Goal: Navigation & Orientation: Find specific page/section

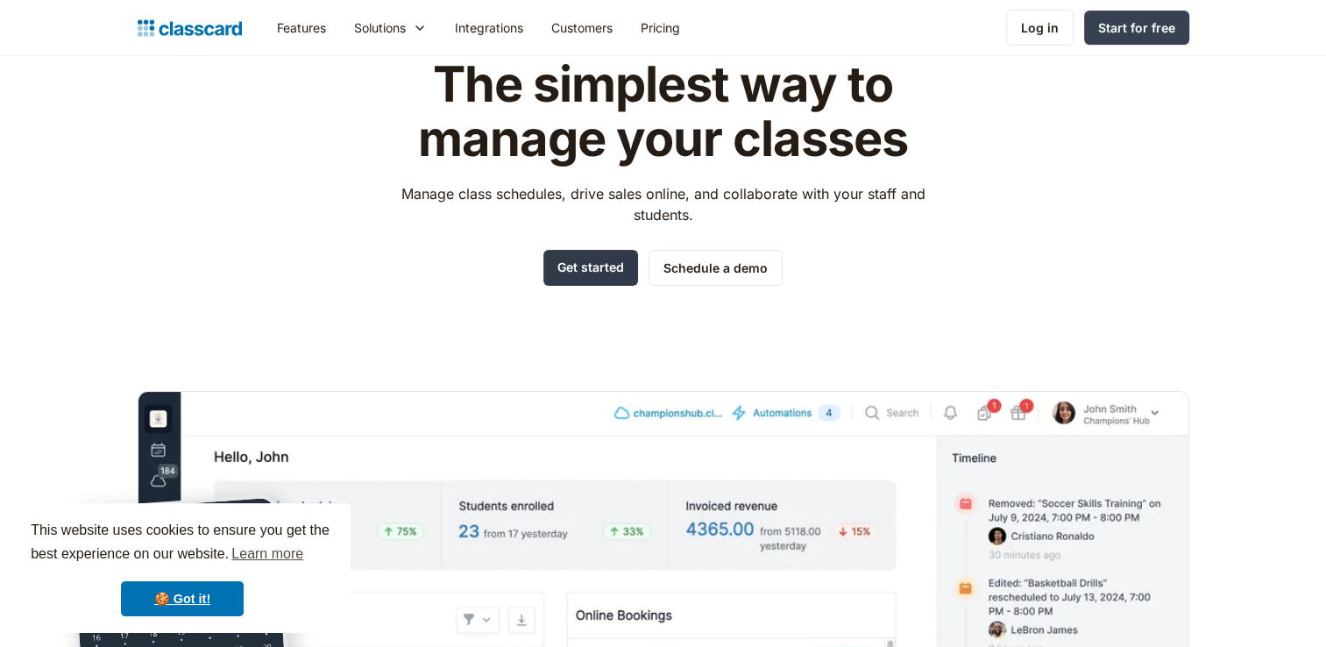
click at [582, 254] on link "Get started" at bounding box center [591, 268] width 95 height 36
click at [1060, 22] on link "Log in" at bounding box center [1040, 28] width 68 height 36
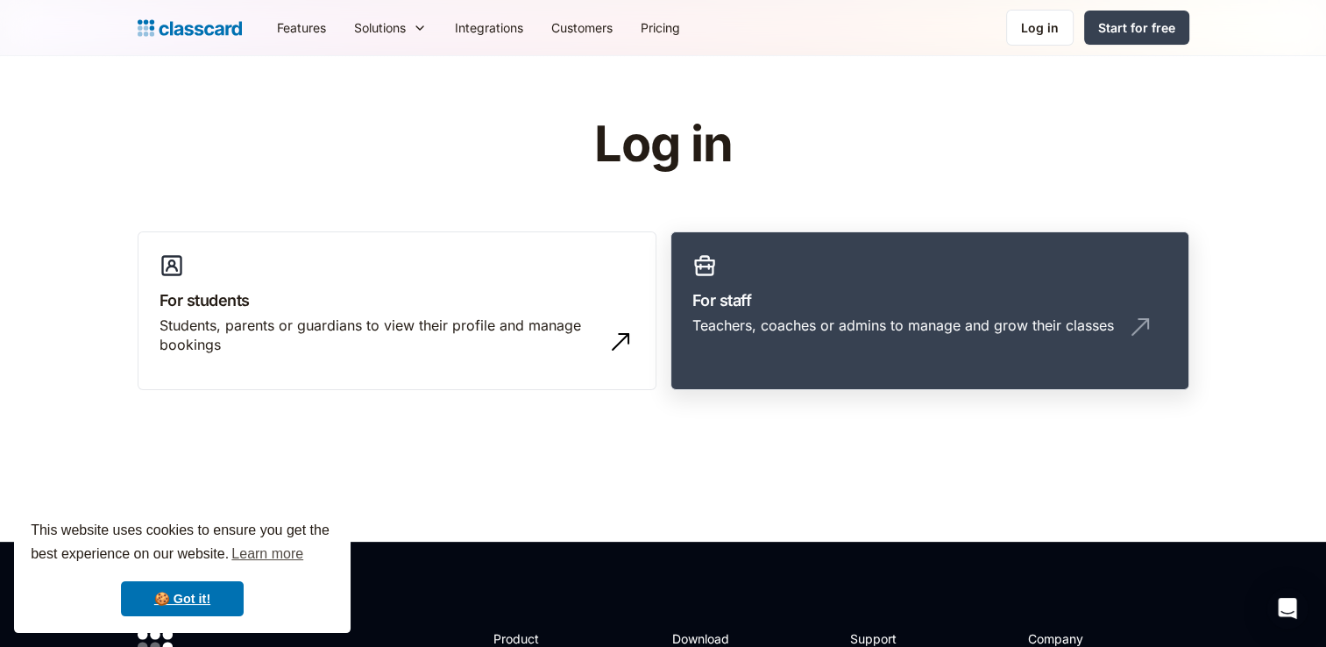
click at [762, 288] on h3 "For staff" at bounding box center [930, 300] width 475 height 24
